Goal: Information Seeking & Learning: Find specific fact

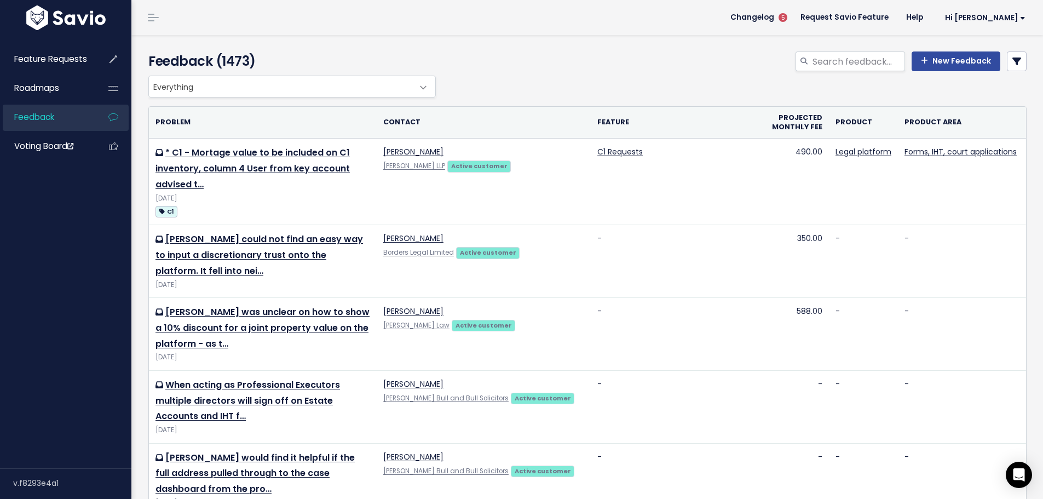
click at [198, 84] on span "Everything" at bounding box center [281, 86] width 264 height 21
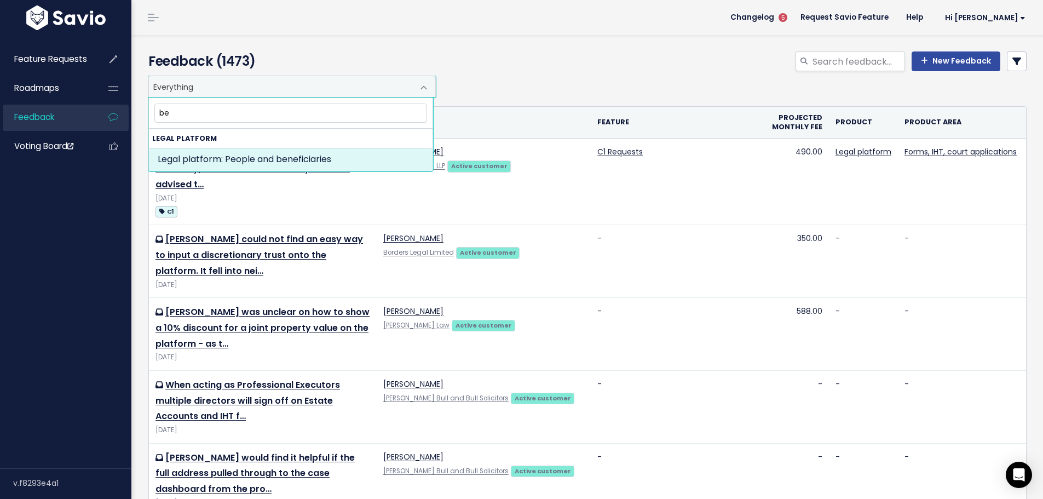
type input "b"
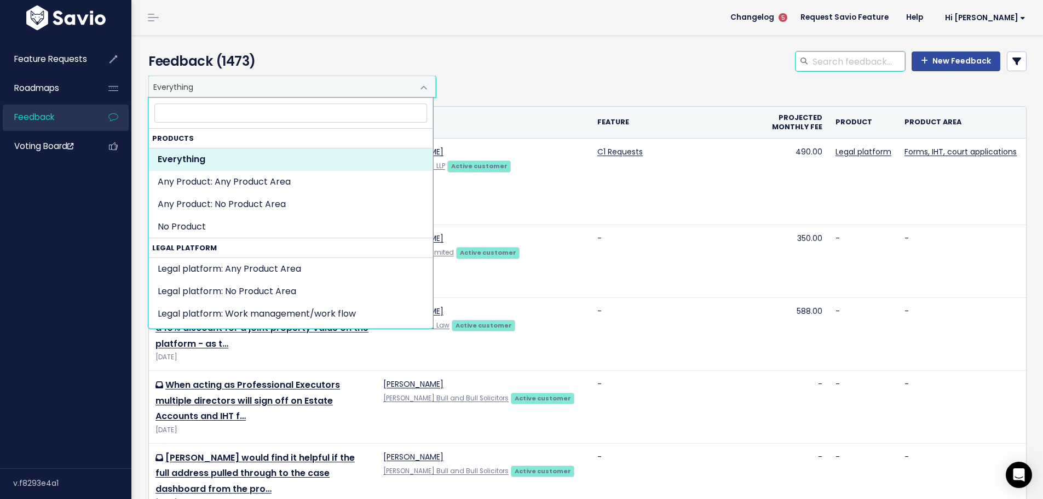
click at [848, 61] on input "search" at bounding box center [859, 61] width 94 height 20
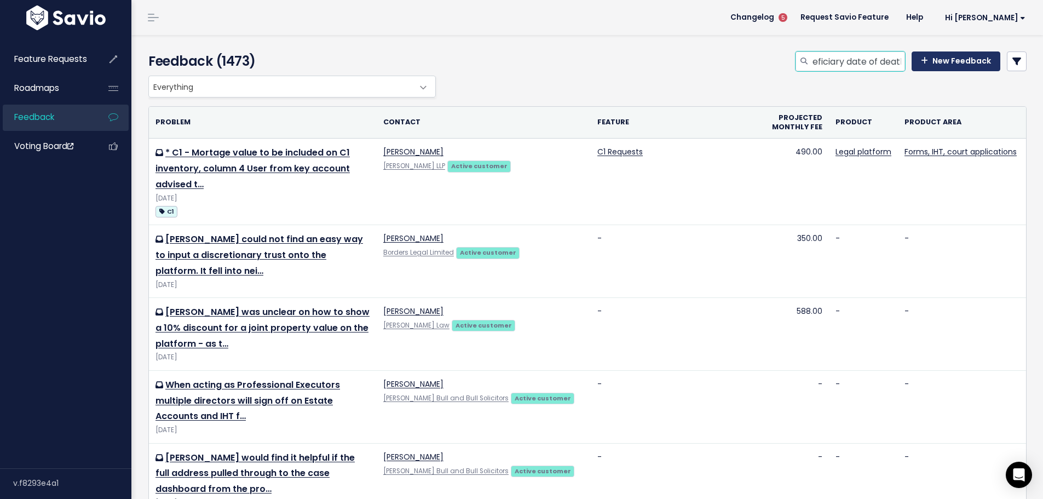
scroll to position [0, 22]
type input "beneficiary date of death"
click at [1013, 61] on icon at bounding box center [1017, 61] width 9 height 9
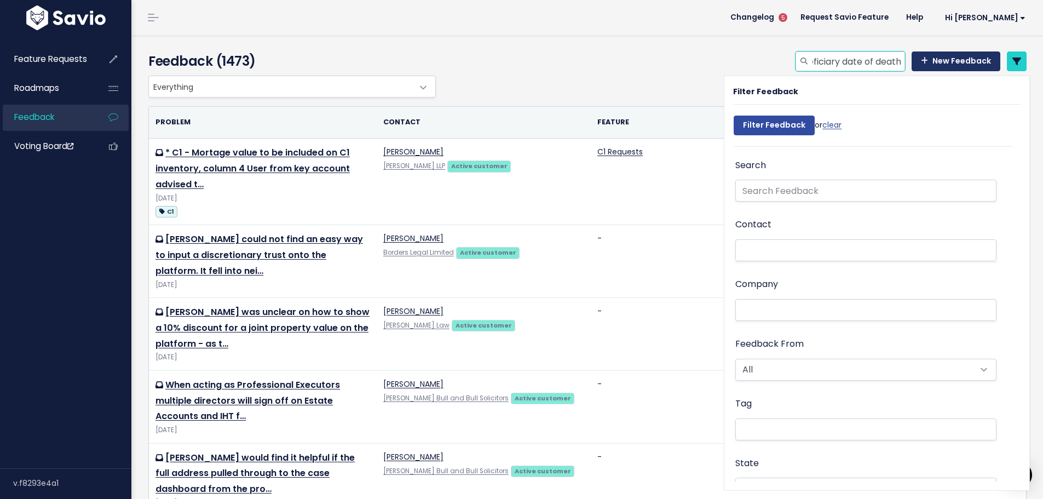
drag, startPoint x: 807, startPoint y: 60, endPoint x: 906, endPoint y: 60, distance: 98.6
click at [906, 60] on div "beneficiary date of death New Feedback" at bounding box center [911, 61] width 231 height 20
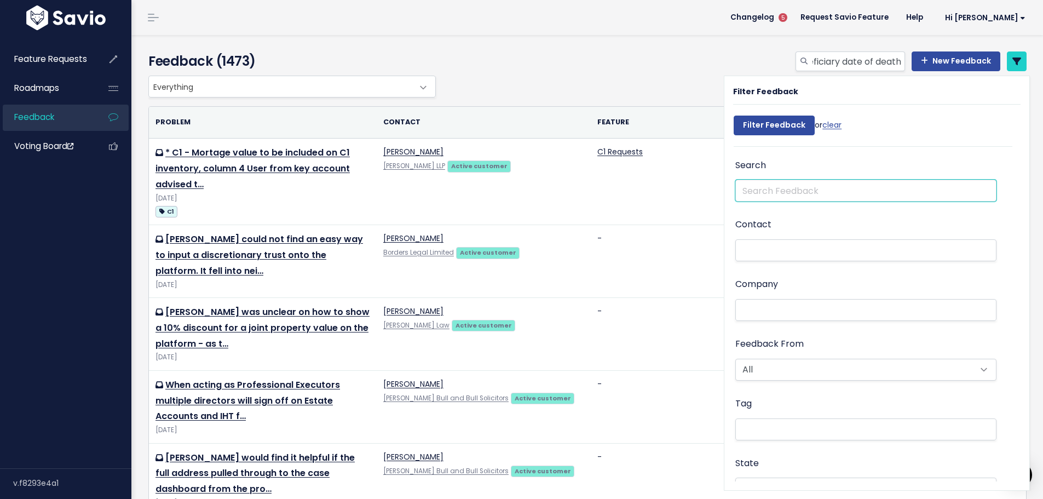
click at [755, 195] on input "text" at bounding box center [865, 191] width 261 height 22
paste input "beneficiary date of death"
type input "beneficiary date of death"
click at [734, 116] on input "Filter Feedback" at bounding box center [774, 126] width 81 height 20
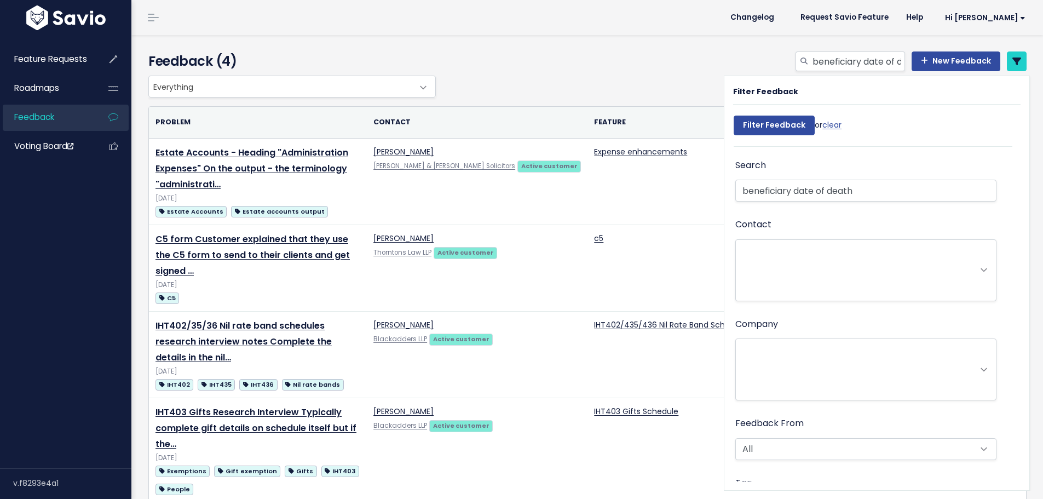
select select
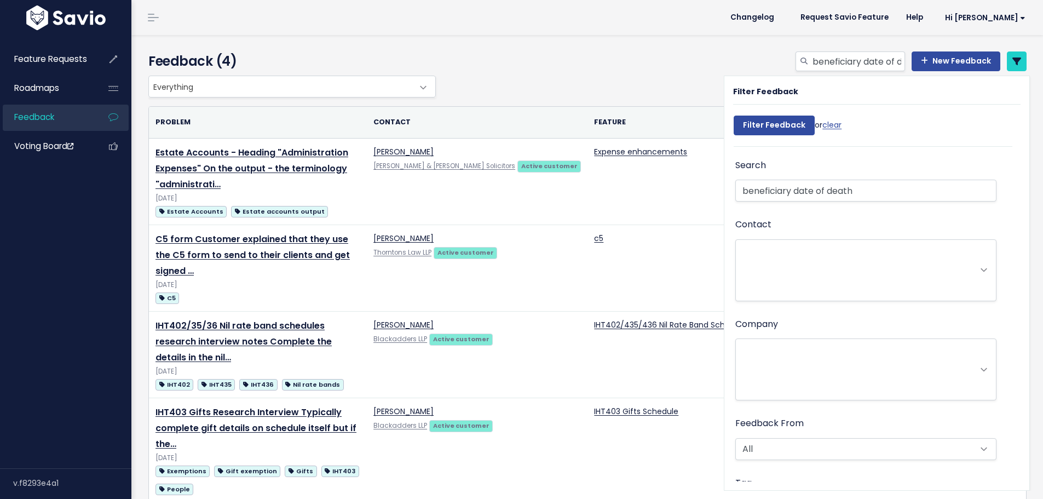
select select
drag, startPoint x: 809, startPoint y: 60, endPoint x: 901, endPoint y: 60, distance: 92.5
click at [901, 60] on div "beneficiary date of death New Feedback" at bounding box center [911, 61] width 231 height 20
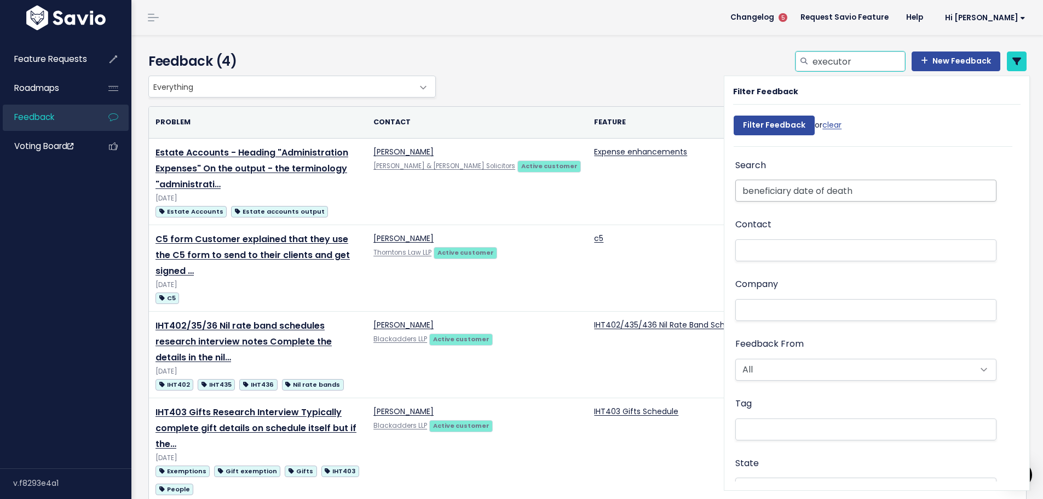
type input "executor"
drag, startPoint x: 787, startPoint y: 190, endPoint x: 718, endPoint y: 192, distance: 68.5
click at [724, 192] on div "Filter Feedback Filter Feedback or clear Search beneficiary date of death Conta…" at bounding box center [877, 283] width 306 height 415
type input "executor date of death"
click at [749, 120] on input "Filter Feedback" at bounding box center [774, 126] width 81 height 20
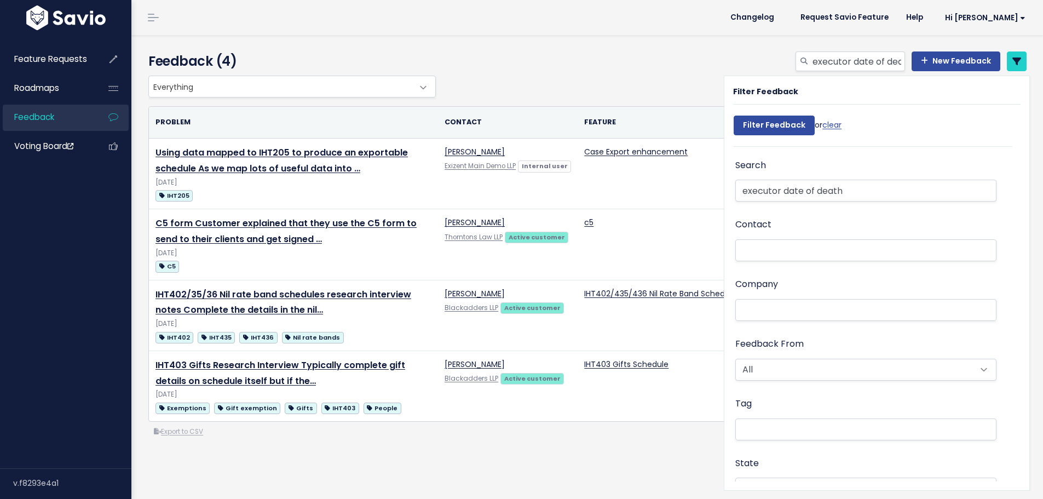
select select
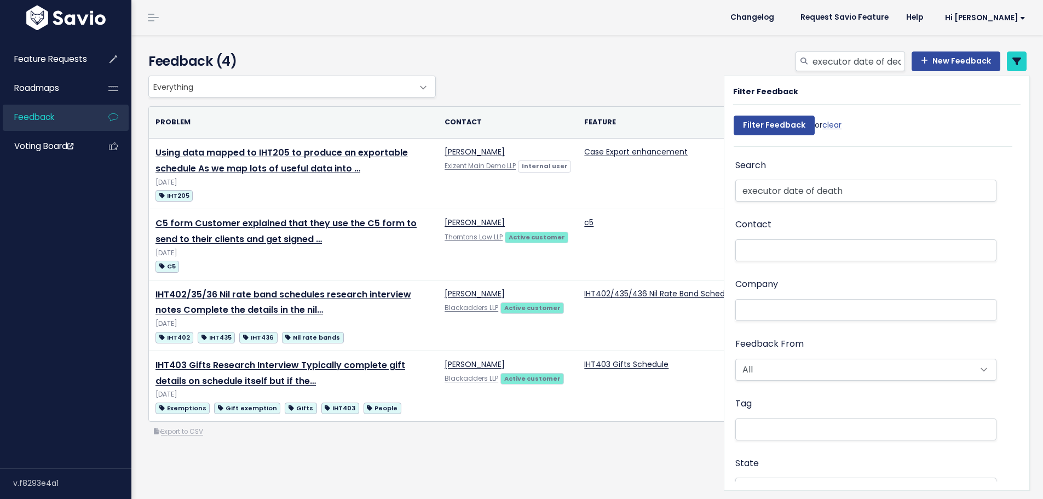
select select
click at [778, 125] on input "Filter Feedback" at bounding box center [774, 126] width 81 height 20
select select
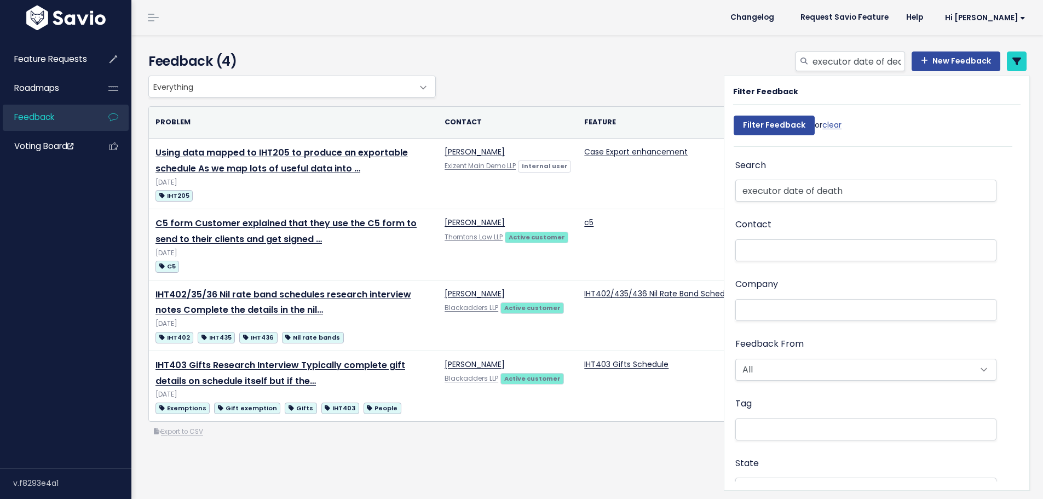
select select
click at [825, 124] on link "clear" at bounding box center [832, 124] width 19 height 11
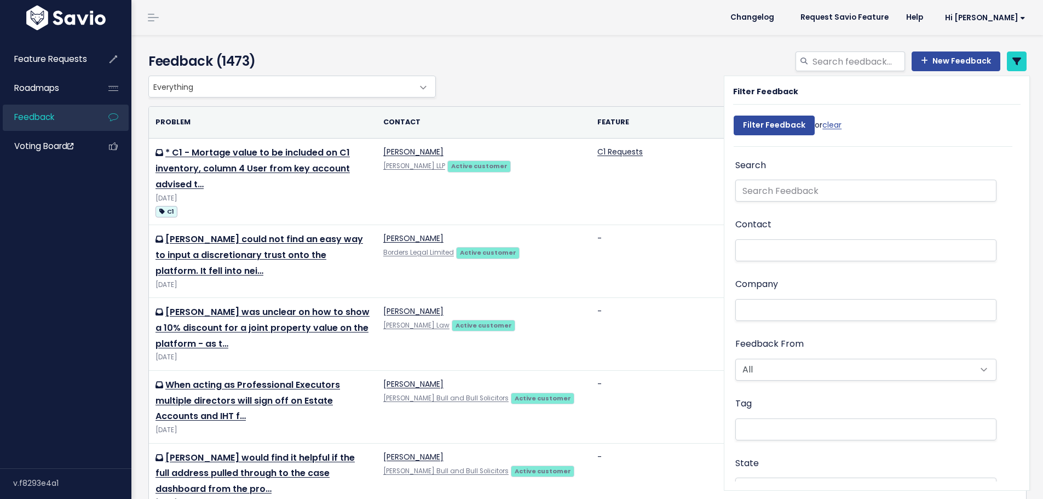
select select
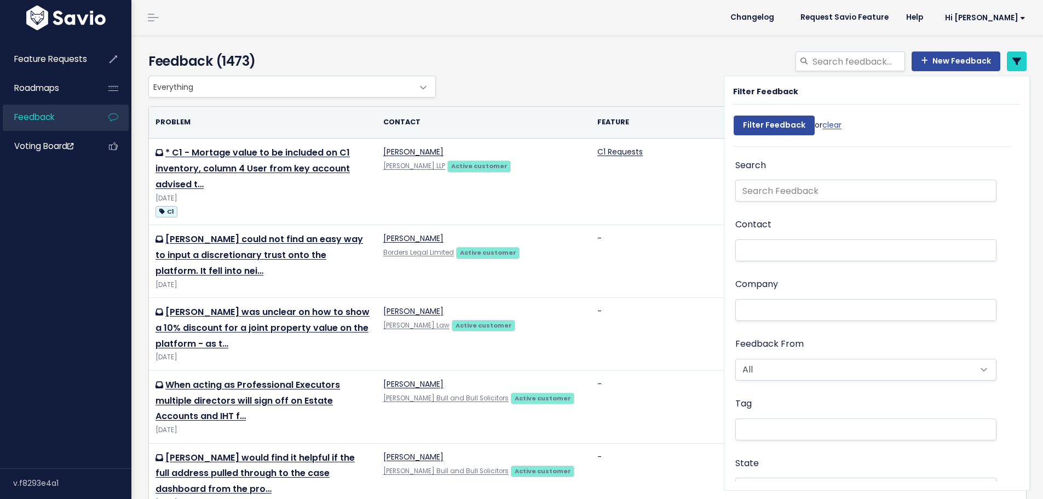
select select
click at [507, 63] on div "New Feedback" at bounding box center [737, 63] width 597 height 24
click at [818, 60] on input "search" at bounding box center [859, 61] width 94 height 20
type input "date of death"
click at [750, 122] on input "Filter Feedback" at bounding box center [774, 126] width 81 height 20
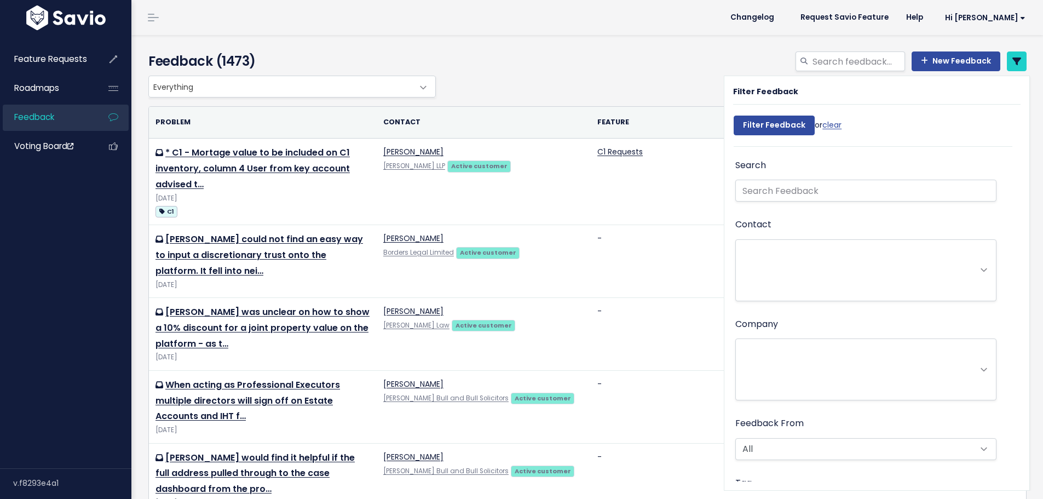
select select
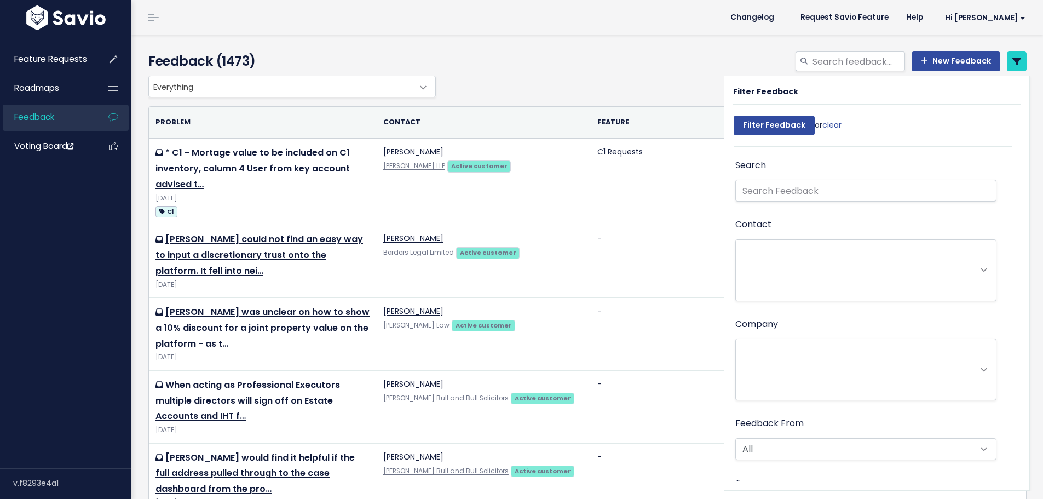
select select
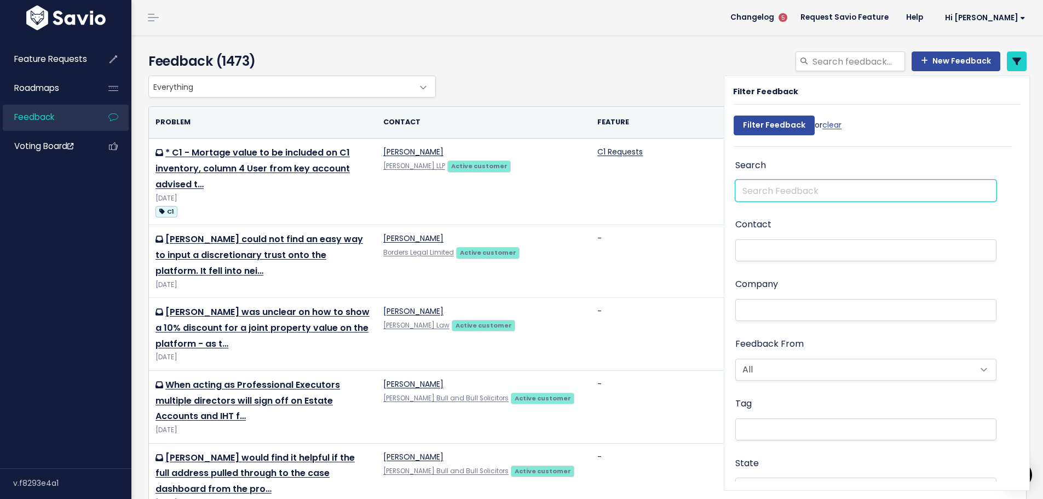
click at [763, 192] on input "text" at bounding box center [865, 191] width 261 height 22
type input "s"
type input "date of death"
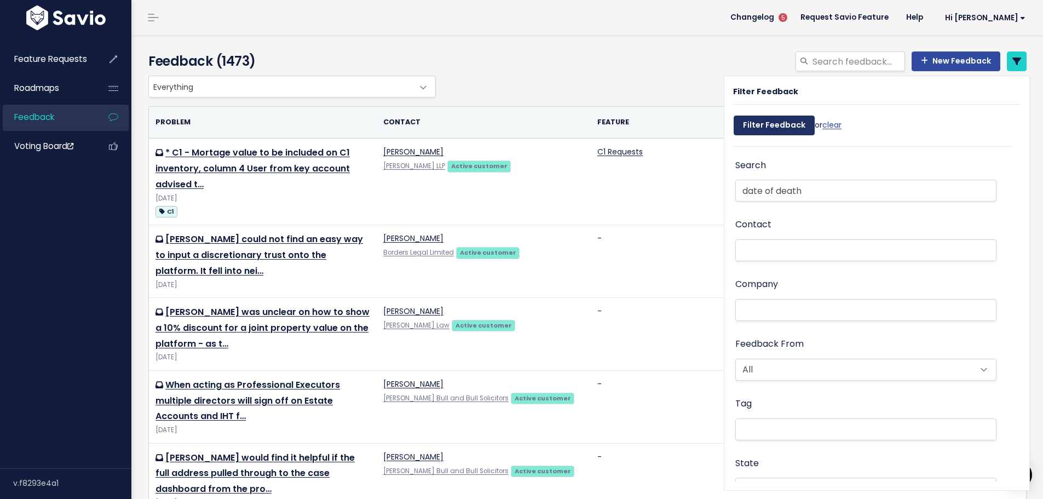
click at [766, 118] on input "Filter Feedback" at bounding box center [774, 126] width 81 height 20
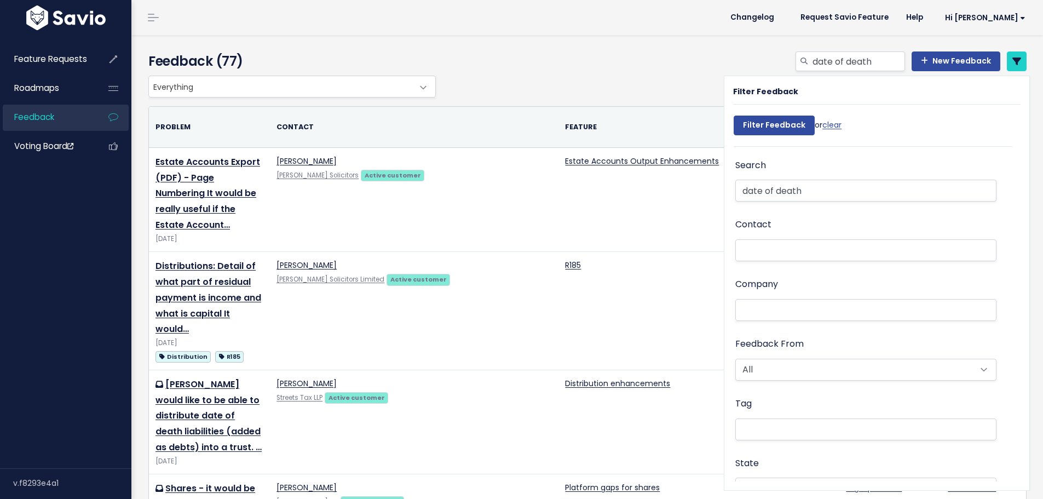
select select
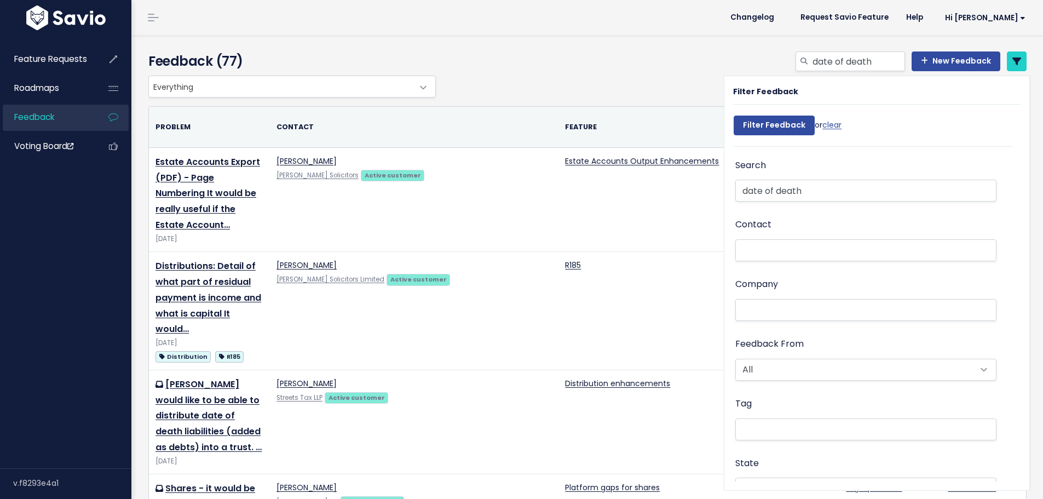
select select
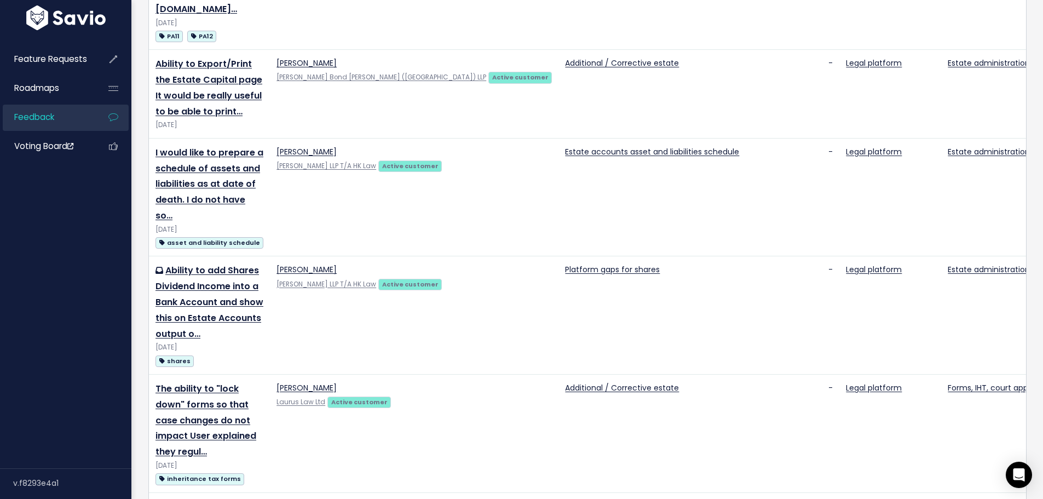
scroll to position [1431, 0]
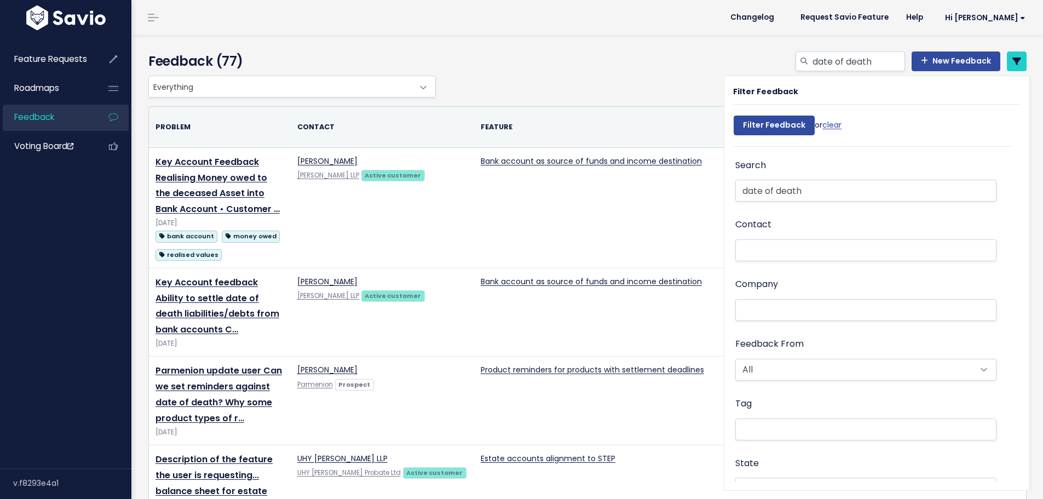
select select
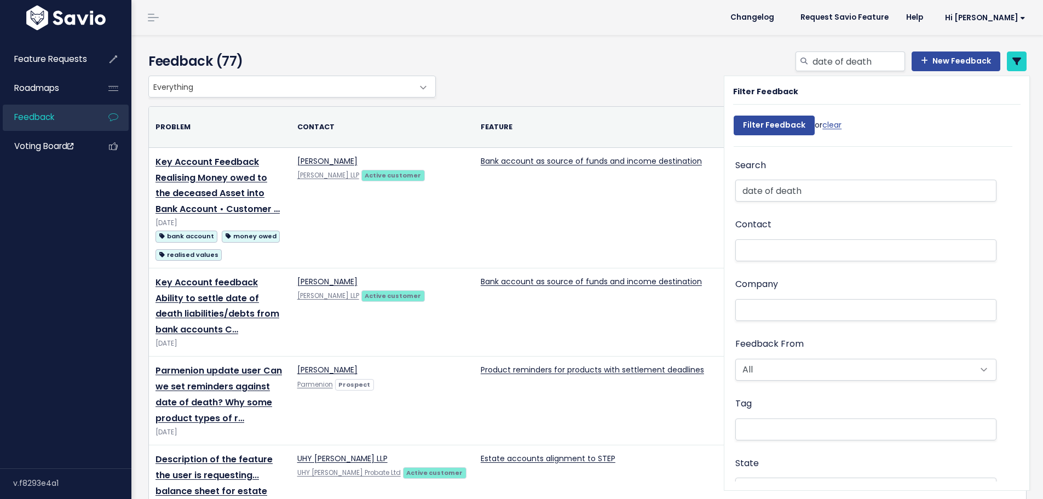
select select
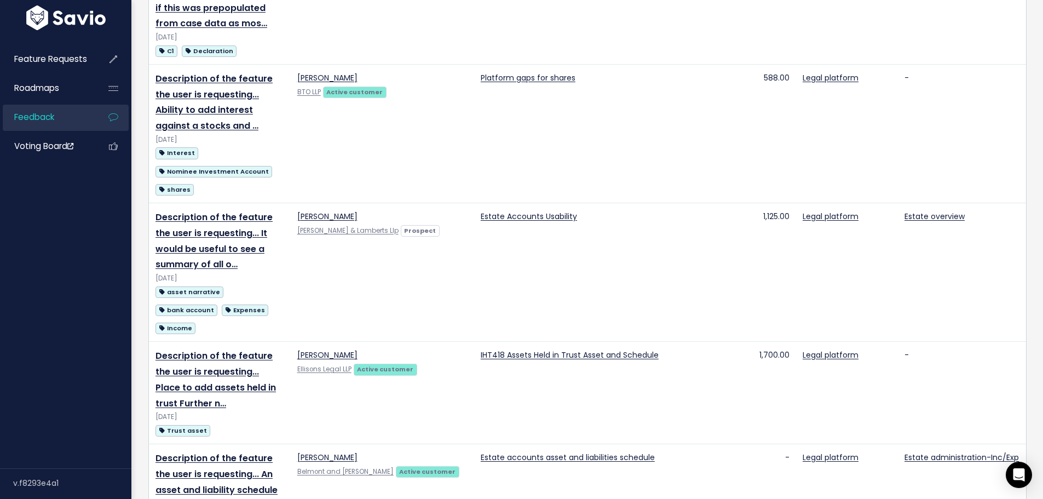
scroll to position [1815, 0]
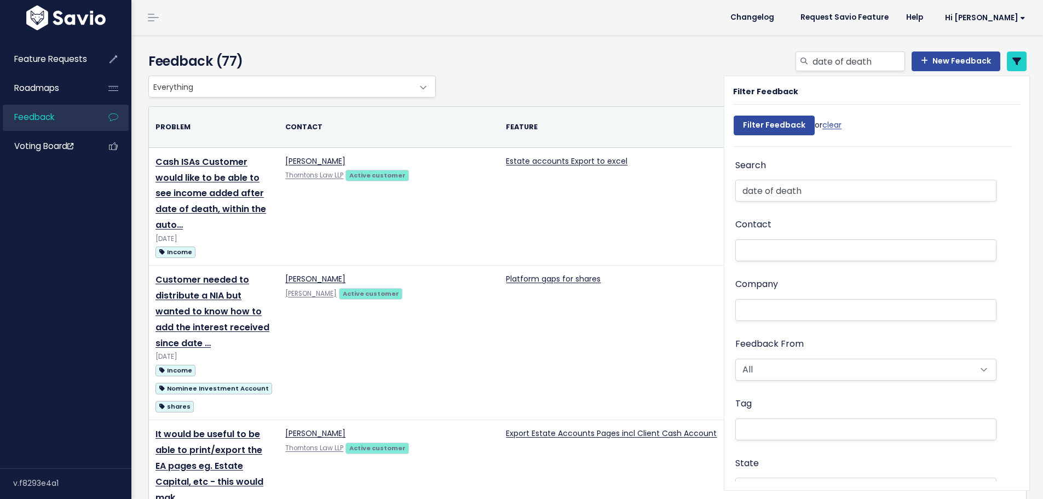
select select
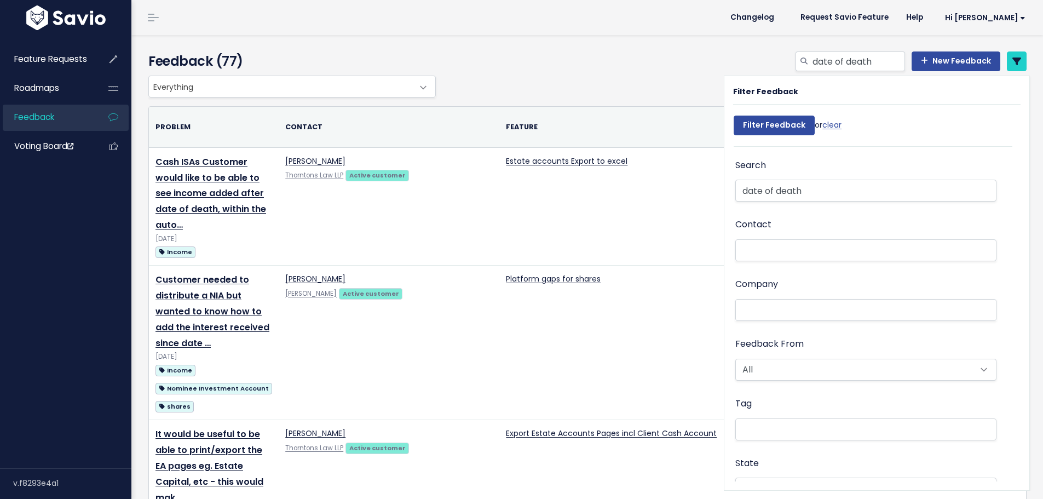
select select
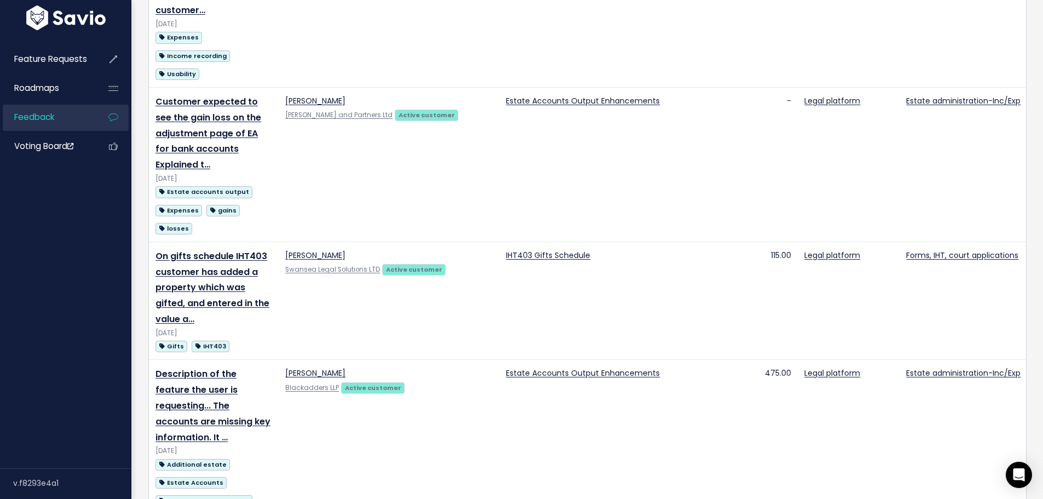
scroll to position [1598, 0]
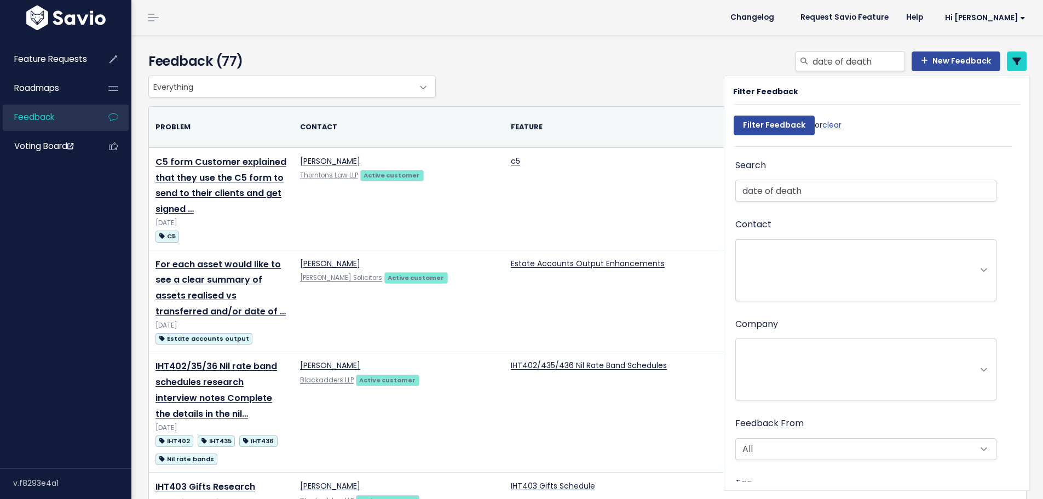
select select
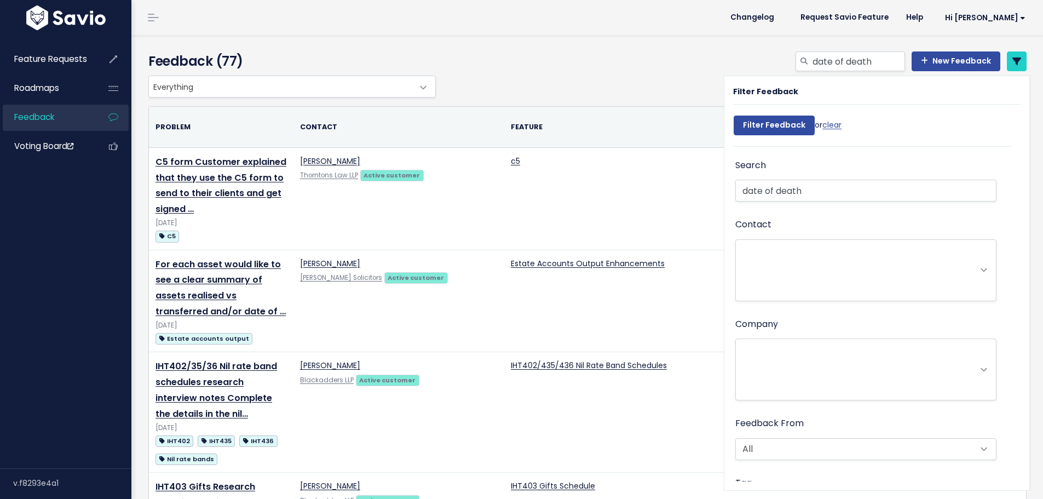
select select
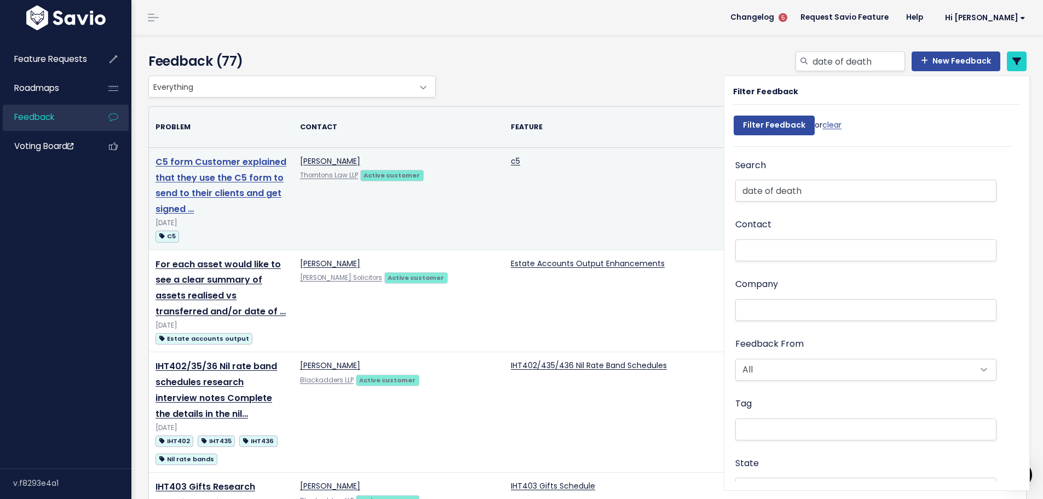
click at [210, 160] on link "C5 form Customer explained that they use the C5 form to send to their clients a…" at bounding box center [221, 186] width 131 height 60
